Goal: Communication & Community: Connect with others

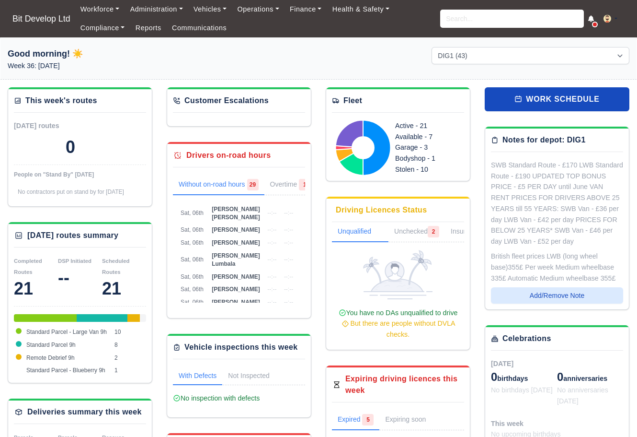
select select "2"
click at [185, 29] on link "Communications" at bounding box center [200, 28] width 66 height 19
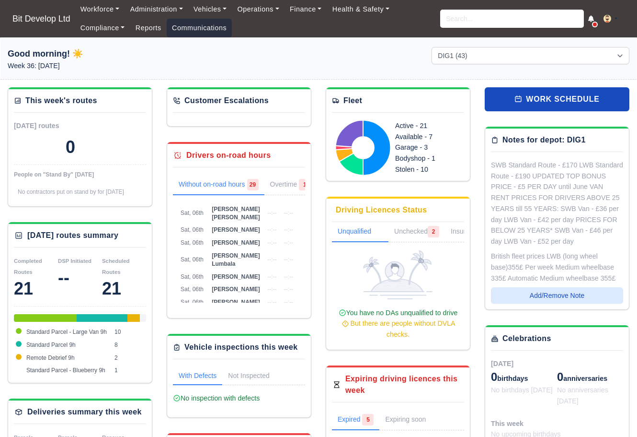
click at [212, 24] on link "Communications" at bounding box center [200, 28] width 66 height 19
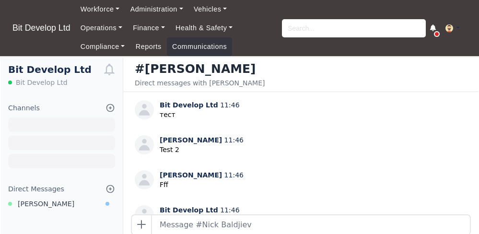
scroll to position [48, 0]
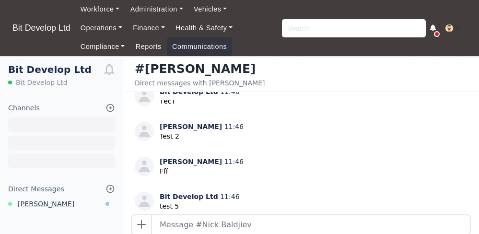
click at [53, 204] on span "[PERSON_NAME]" at bounding box center [46, 203] width 57 height 11
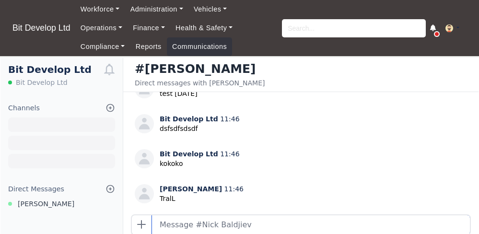
click at [227, 231] on input "text" at bounding box center [311, 224] width 318 height 19
type input "дфгдфдфгдфг"
